Goal: Task Accomplishment & Management: Use online tool/utility

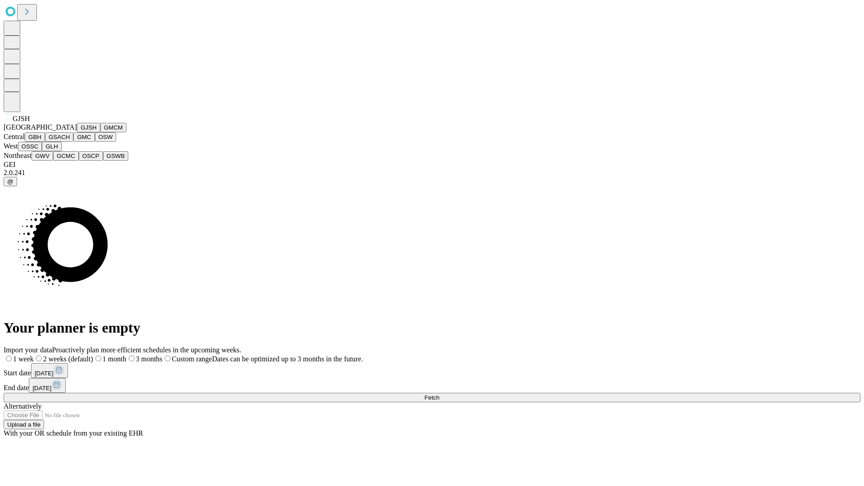
click at [77, 132] on button "GJSH" at bounding box center [88, 127] width 23 height 9
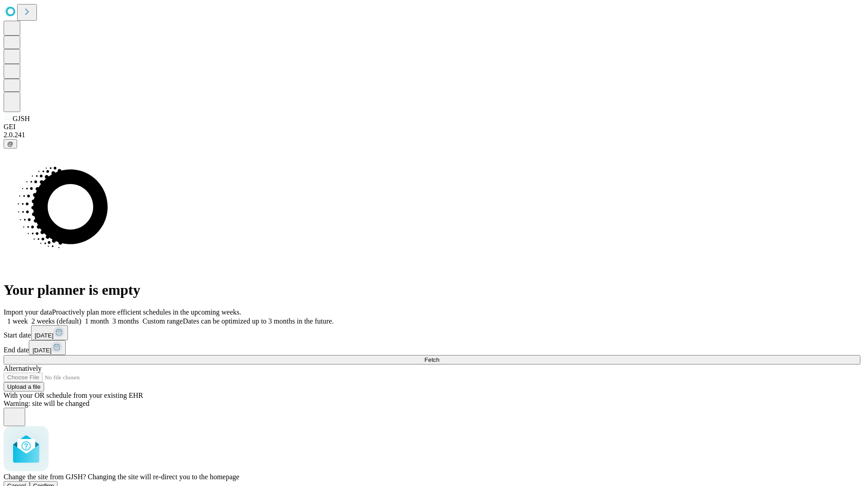
click at [54, 482] on span "Confirm" at bounding box center [43, 485] width 21 height 7
click at [28, 317] on label "1 week" at bounding box center [16, 321] width 24 height 8
click at [439, 356] on span "Fetch" at bounding box center [431, 359] width 15 height 7
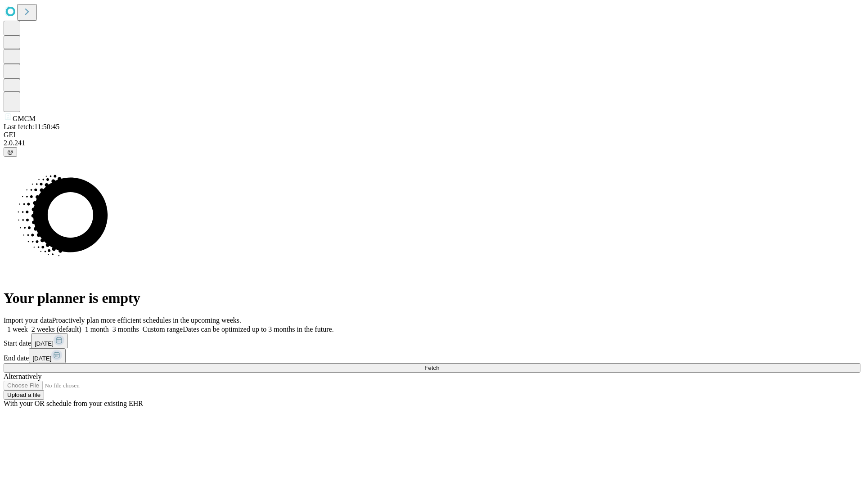
click at [28, 325] on label "1 week" at bounding box center [16, 329] width 24 height 8
click at [439, 364] on span "Fetch" at bounding box center [431, 367] width 15 height 7
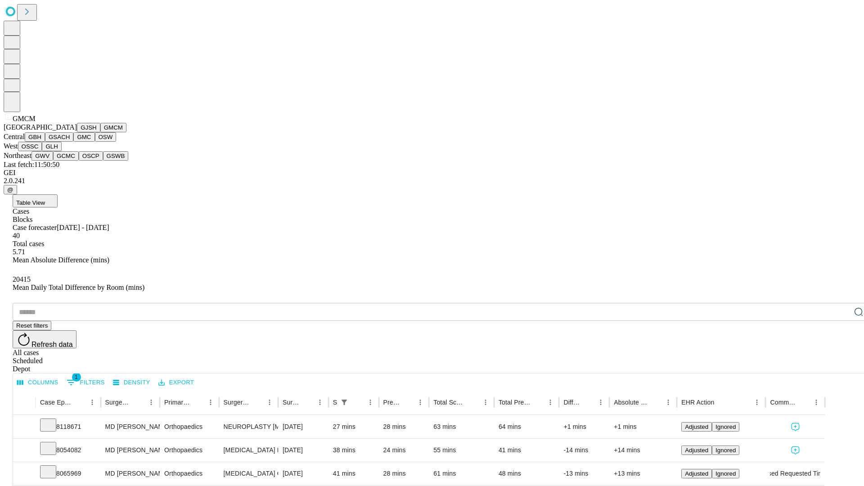
click at [45, 142] on button "GBH" at bounding box center [35, 136] width 20 height 9
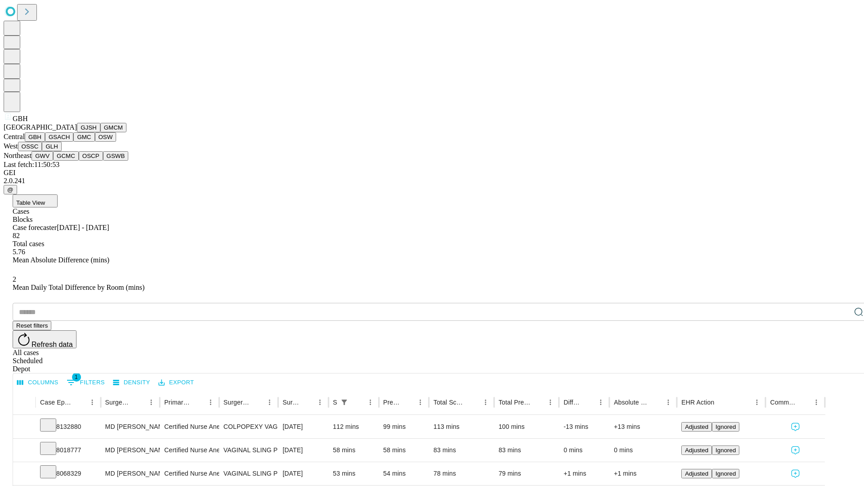
click at [70, 142] on button "GSACH" at bounding box center [59, 136] width 28 height 9
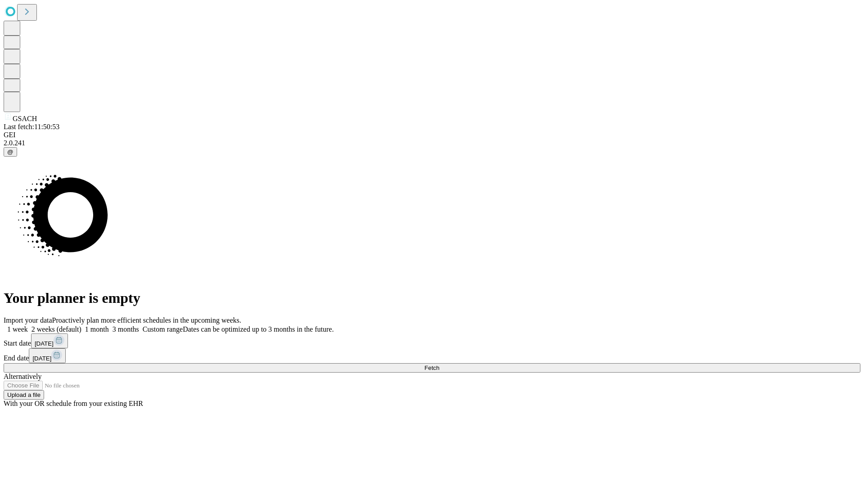
click at [28, 325] on label "1 week" at bounding box center [16, 329] width 24 height 8
click at [439, 364] on span "Fetch" at bounding box center [431, 367] width 15 height 7
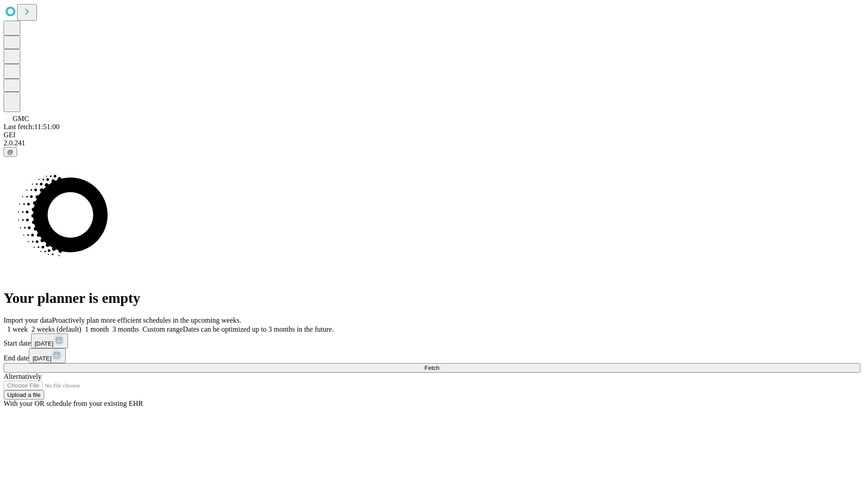
click at [28, 325] on label "1 week" at bounding box center [16, 329] width 24 height 8
click at [439, 364] on span "Fetch" at bounding box center [431, 367] width 15 height 7
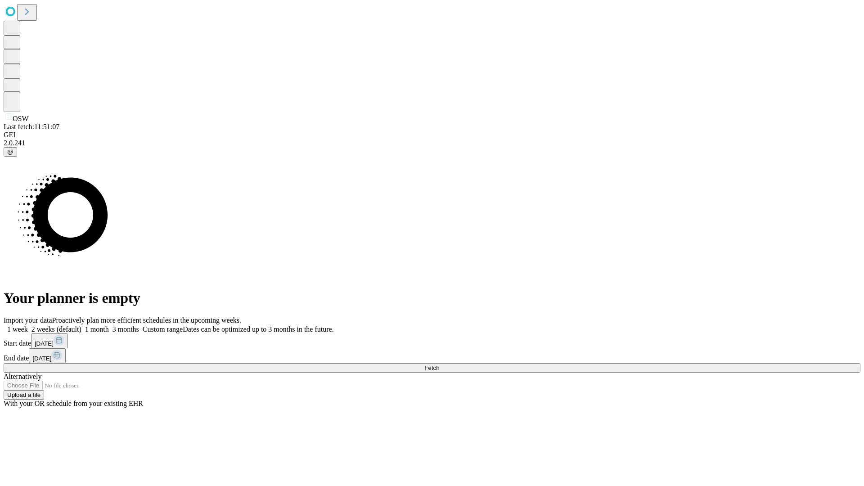
click at [28, 325] on label "1 week" at bounding box center [16, 329] width 24 height 8
click at [439, 364] on span "Fetch" at bounding box center [431, 367] width 15 height 7
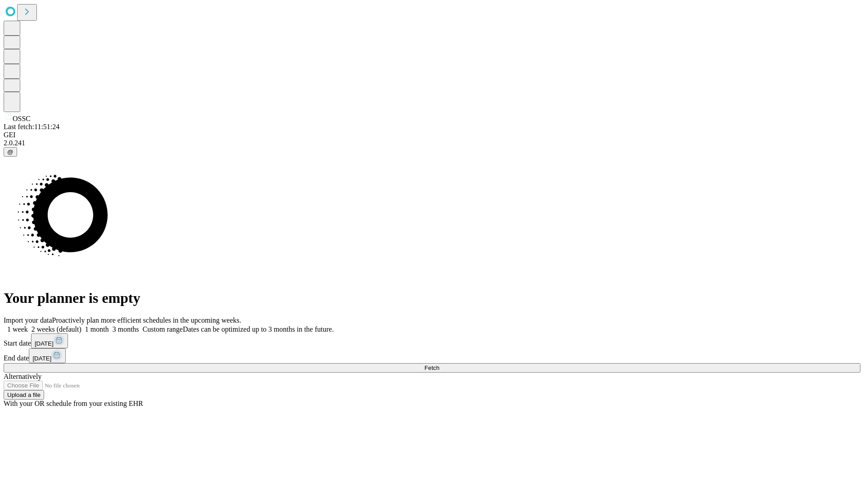
click at [439, 364] on span "Fetch" at bounding box center [431, 367] width 15 height 7
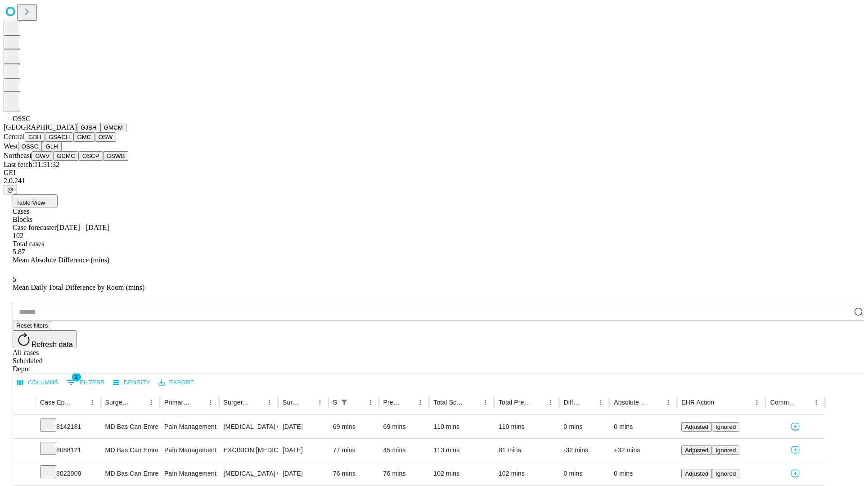
click at [61, 151] on button "GLH" at bounding box center [51, 146] width 19 height 9
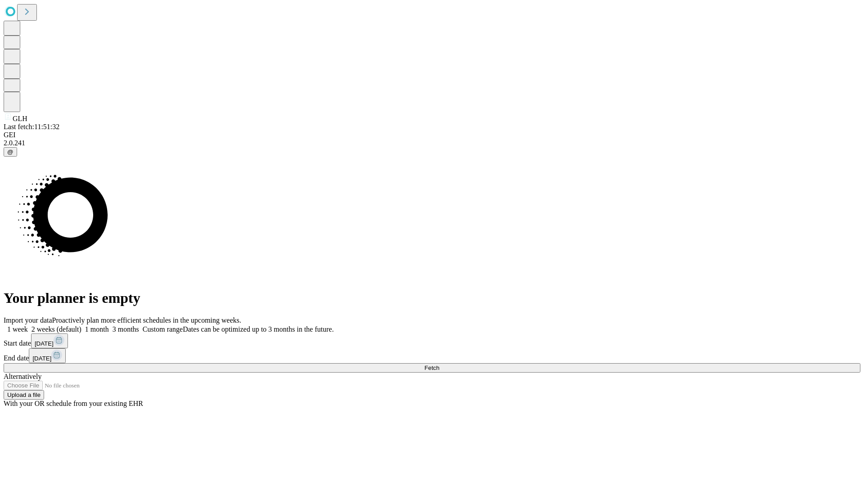
click at [28, 325] on label "1 week" at bounding box center [16, 329] width 24 height 8
click at [439, 364] on span "Fetch" at bounding box center [431, 367] width 15 height 7
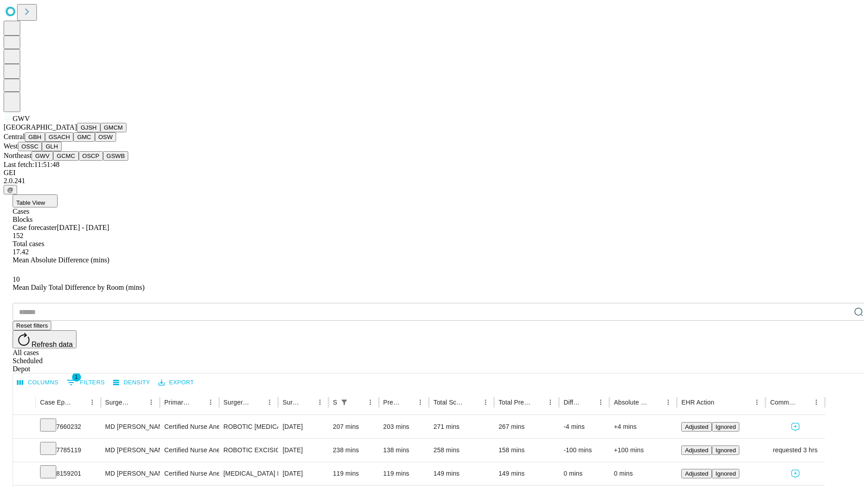
click at [70, 161] on button "GCMC" at bounding box center [66, 155] width 26 height 9
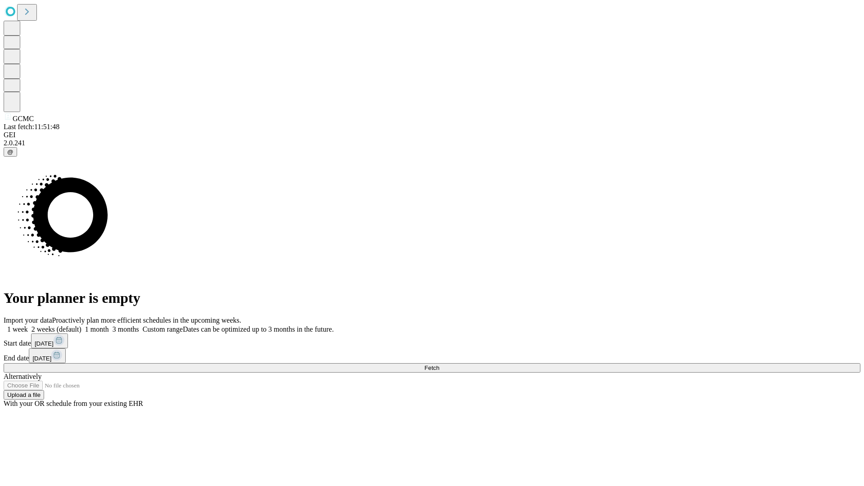
click at [439, 364] on span "Fetch" at bounding box center [431, 367] width 15 height 7
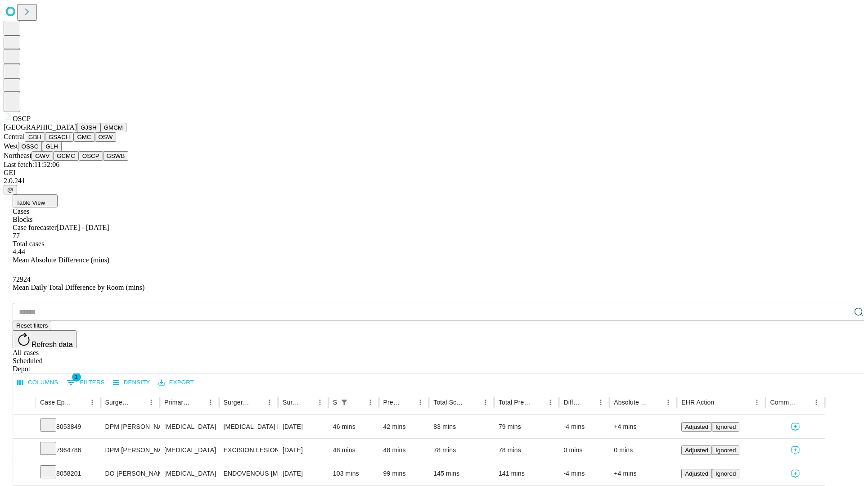
click at [103, 161] on button "GSWB" at bounding box center [116, 155] width 26 height 9
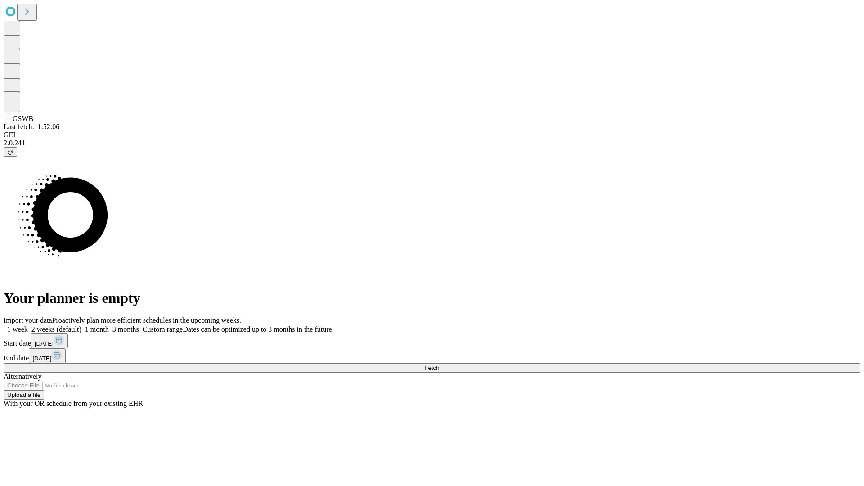
click at [28, 325] on label "1 week" at bounding box center [16, 329] width 24 height 8
click at [439, 364] on span "Fetch" at bounding box center [431, 367] width 15 height 7
